Goal: Find specific page/section: Find specific page/section

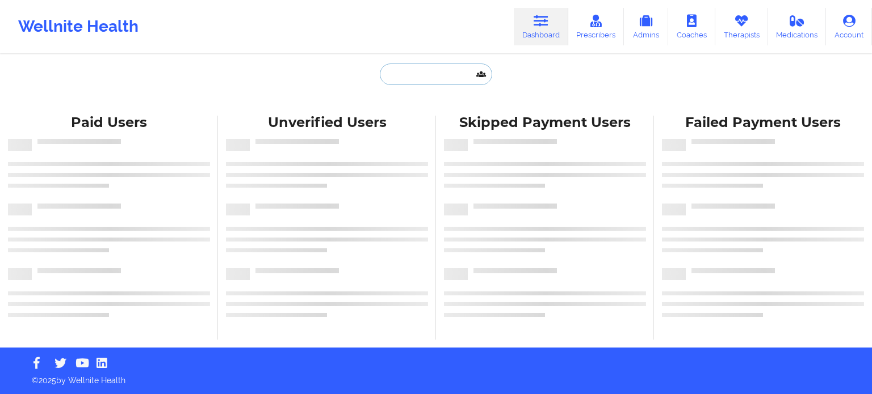
click at [426, 74] on input "text" at bounding box center [436, 75] width 112 height 22
paste input "[EMAIL_ADDRESS][DOMAIN_NAME]"
type input "[EMAIL_ADDRESS][DOMAIN_NAME]"
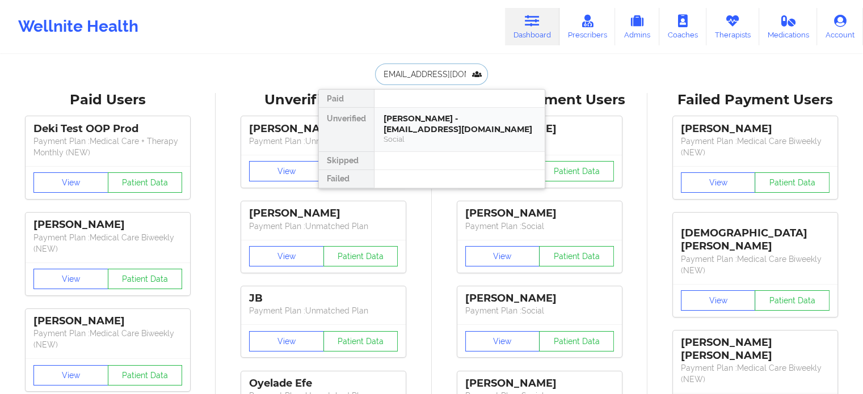
click at [435, 115] on div "[PERSON_NAME] - [EMAIL_ADDRESS][DOMAIN_NAME]" at bounding box center [460, 124] width 152 height 21
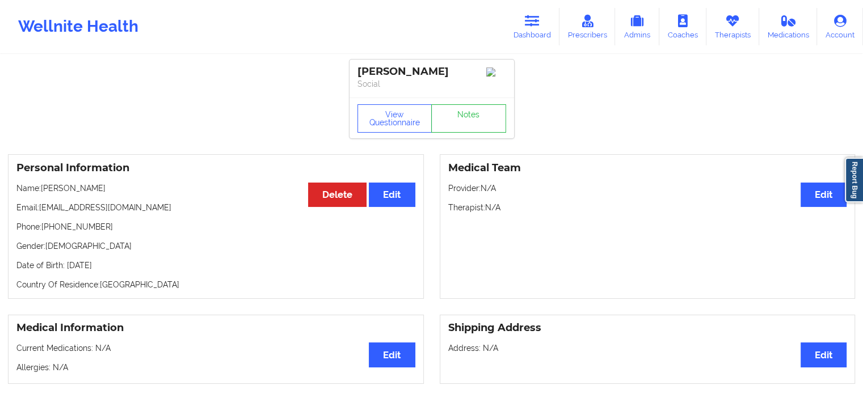
click at [529, 31] on link "Dashboard" at bounding box center [532, 26] width 54 height 37
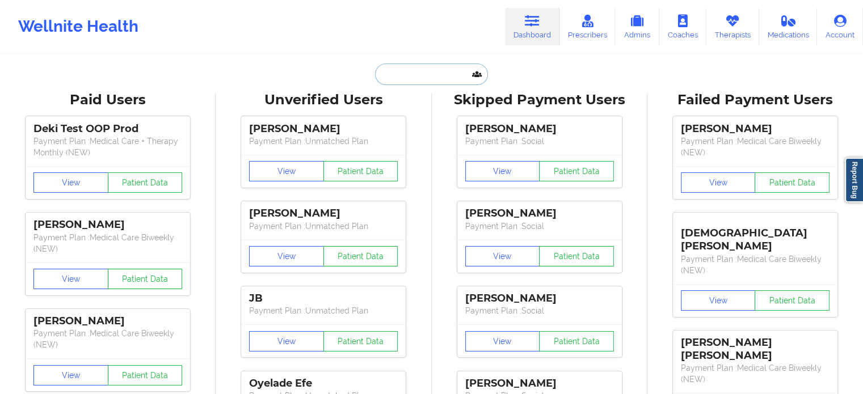
click at [403, 73] on input "text" at bounding box center [431, 75] width 112 height 22
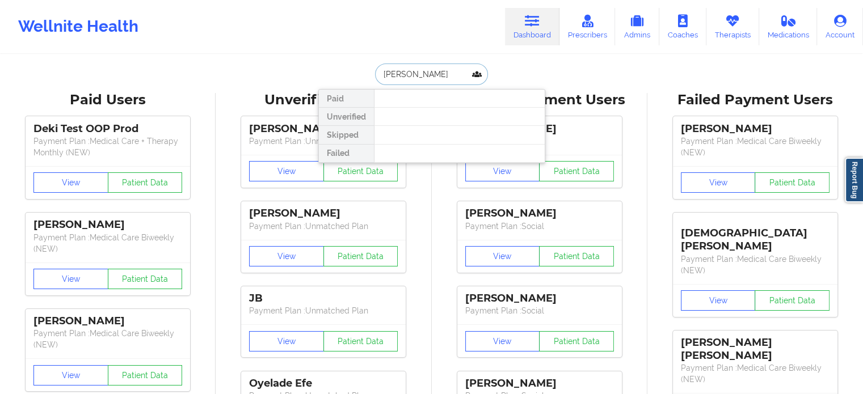
click at [386, 70] on input "[PERSON_NAME]" at bounding box center [431, 75] width 112 height 22
click at [453, 70] on input "[PERSON_NAME]" at bounding box center [431, 75] width 112 height 22
drag, startPoint x: 440, startPoint y: 73, endPoint x: 28, endPoint y: -31, distance: 425.5
click at [28, 0] on html "Wellnite Health Dashboard Prescribers Admins Coaches Therapists Medications Acc…" at bounding box center [431, 197] width 863 height 394
type input "[PERSON_NAME] M"
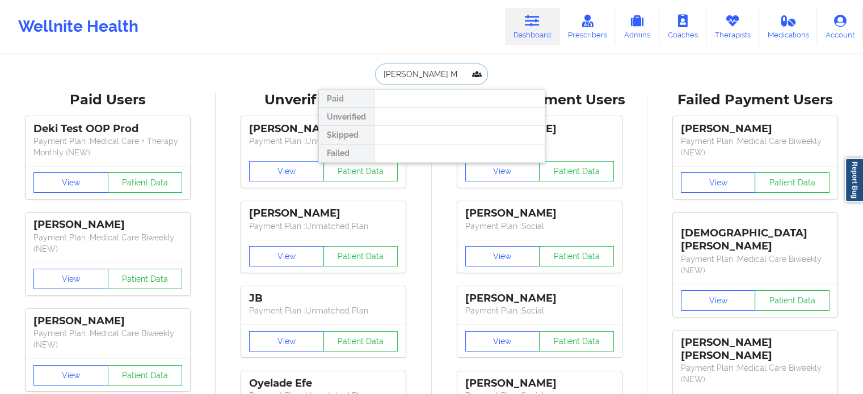
click at [420, 73] on input "[PERSON_NAME] M" at bounding box center [431, 75] width 112 height 22
